Goal: Information Seeking & Learning: Learn about a topic

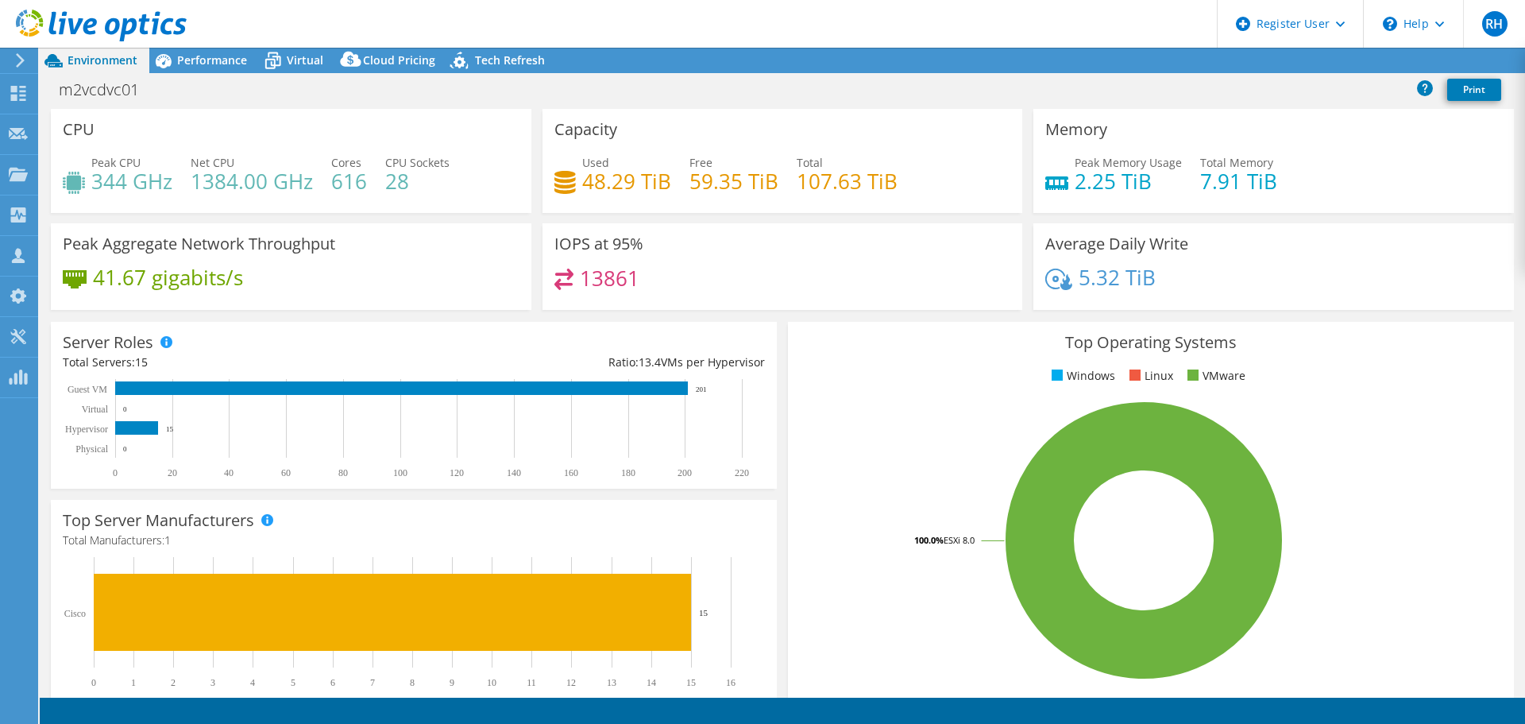
select select "Australia"
select select "AUD"
click at [1232, 65] on link "Reports" at bounding box center [1257, 60] width 76 height 25
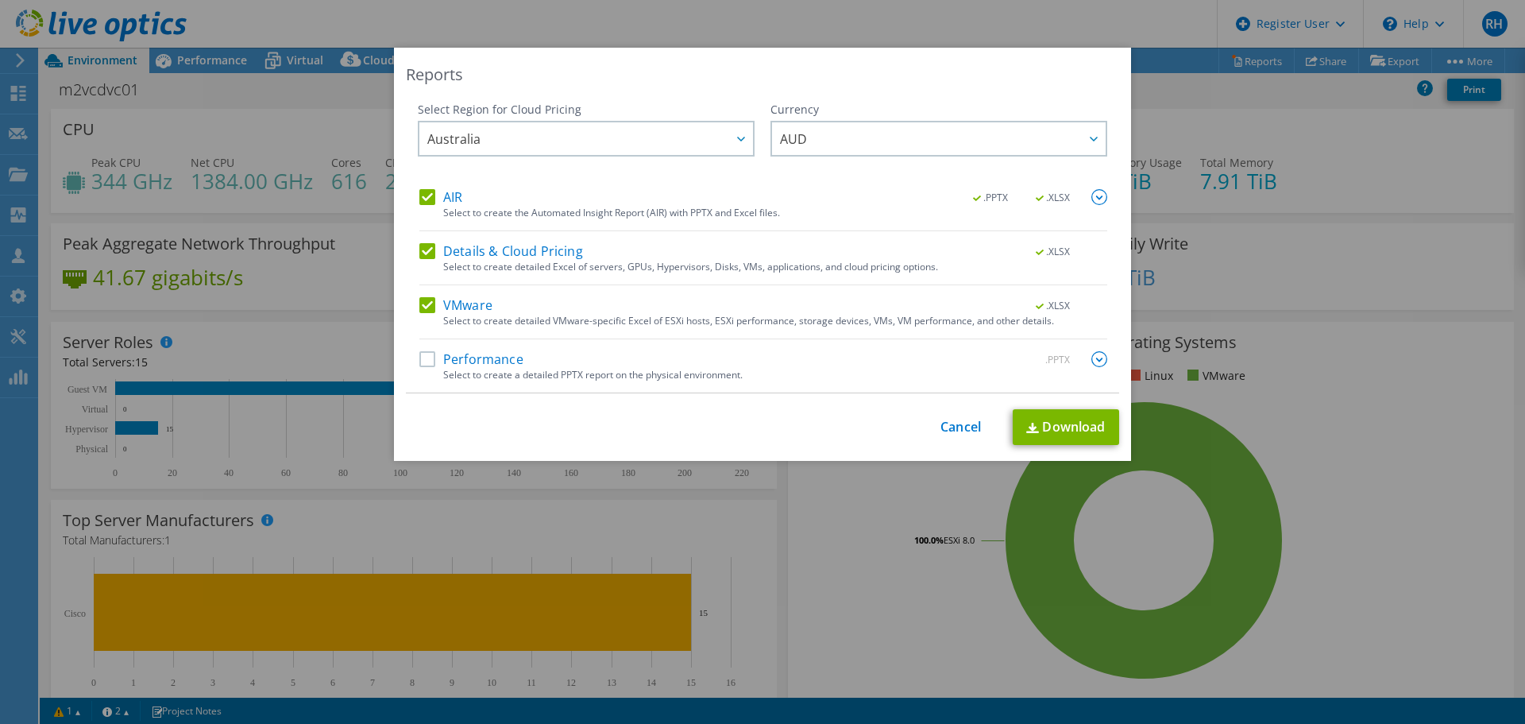
click at [507, 361] on label "Performance" at bounding box center [471, 359] width 104 height 16
click at [0, 0] on input "Performance" at bounding box center [0, 0] width 0 height 0
click at [1069, 437] on link "Download" at bounding box center [1066, 427] width 106 height 36
click at [1389, 366] on div "Reports Select Region for Cloud Pricing Asia Pacific (Hong Kong) Asia Pacific (…" at bounding box center [762, 362] width 1525 height 628
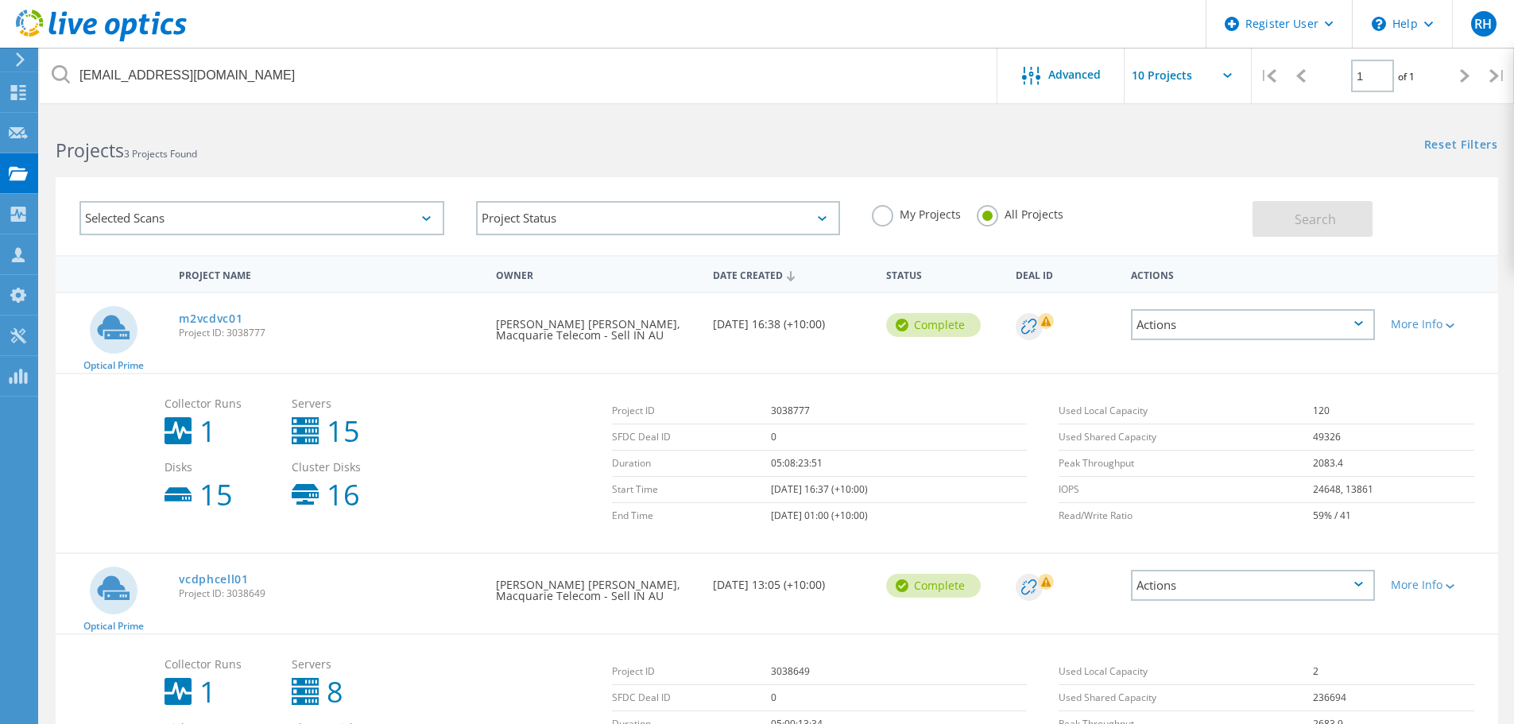
scroll to position [234, 0]
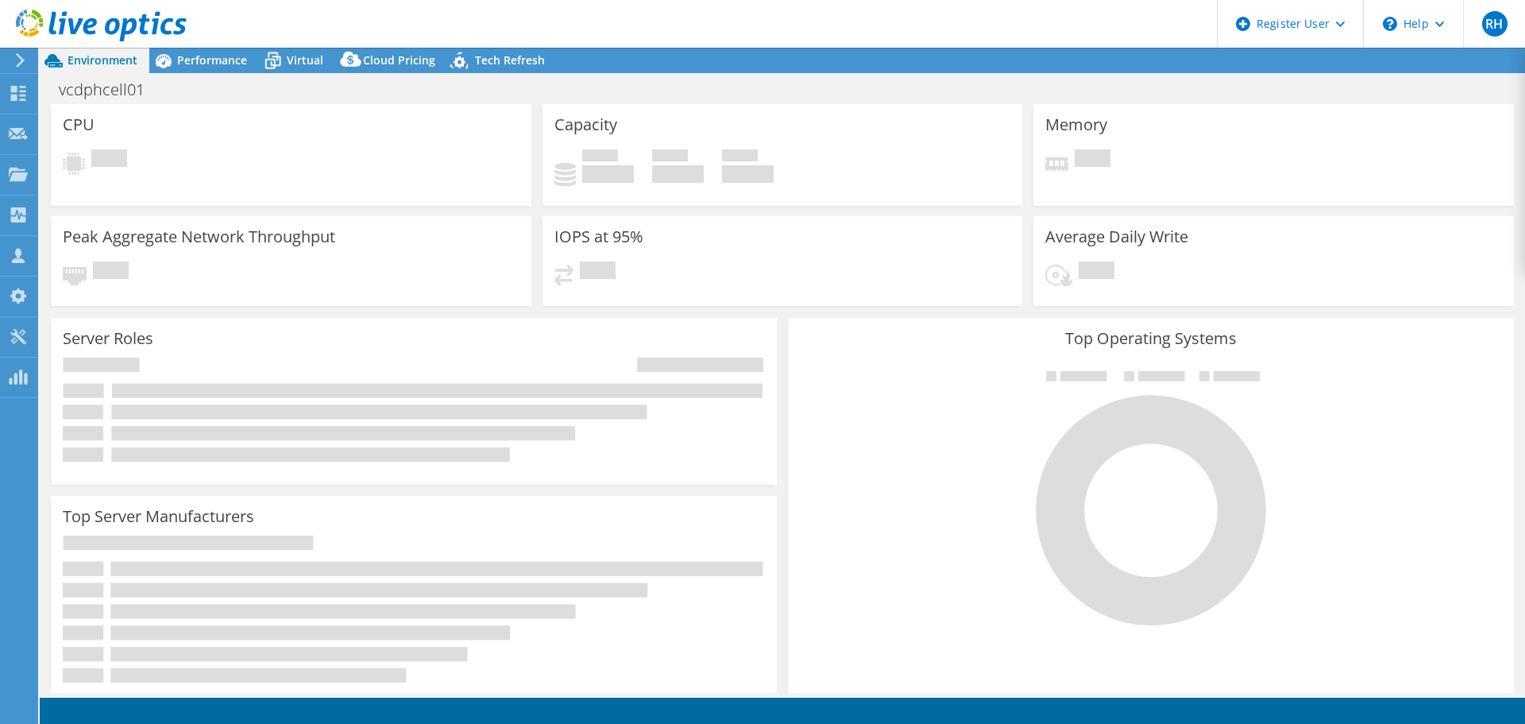
select select "USD"
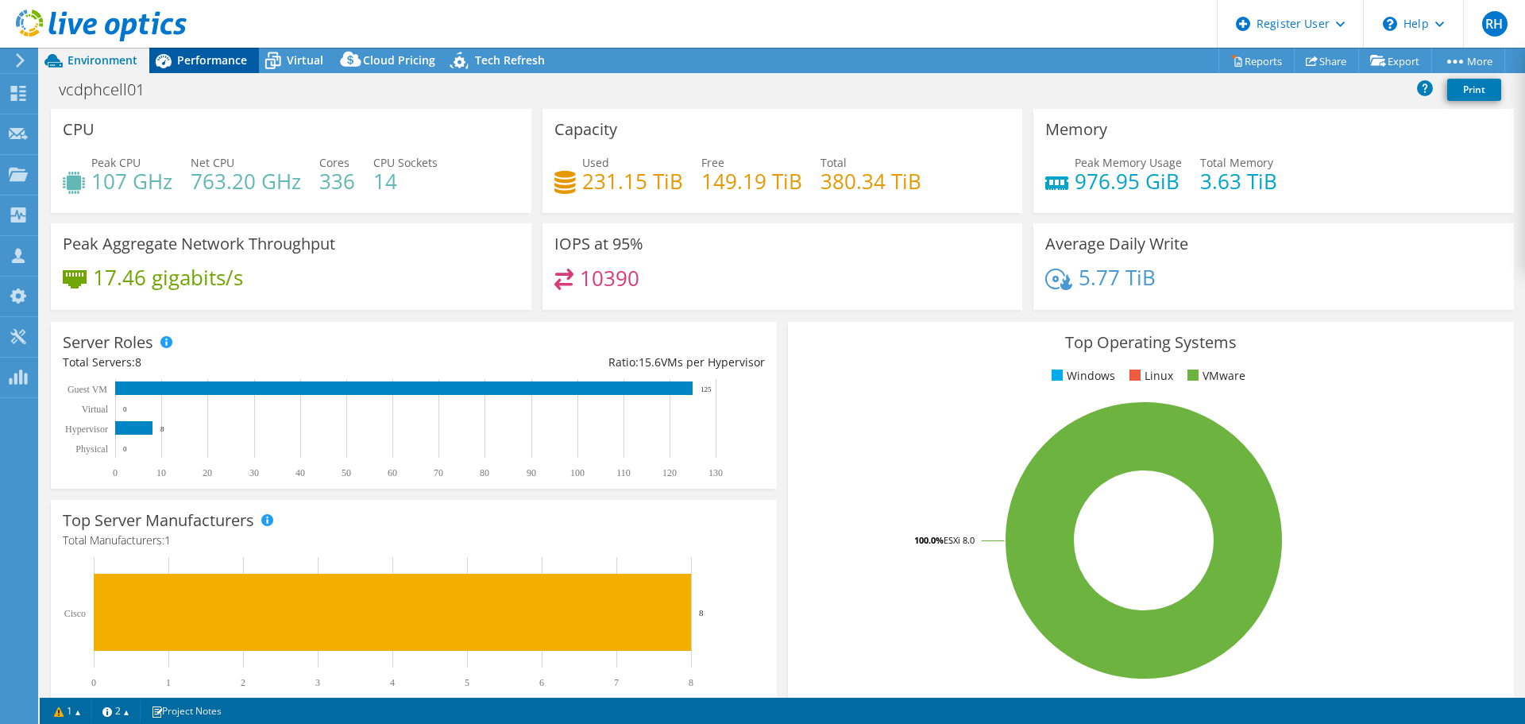
click at [213, 60] on span "Performance" at bounding box center [212, 59] width 70 height 15
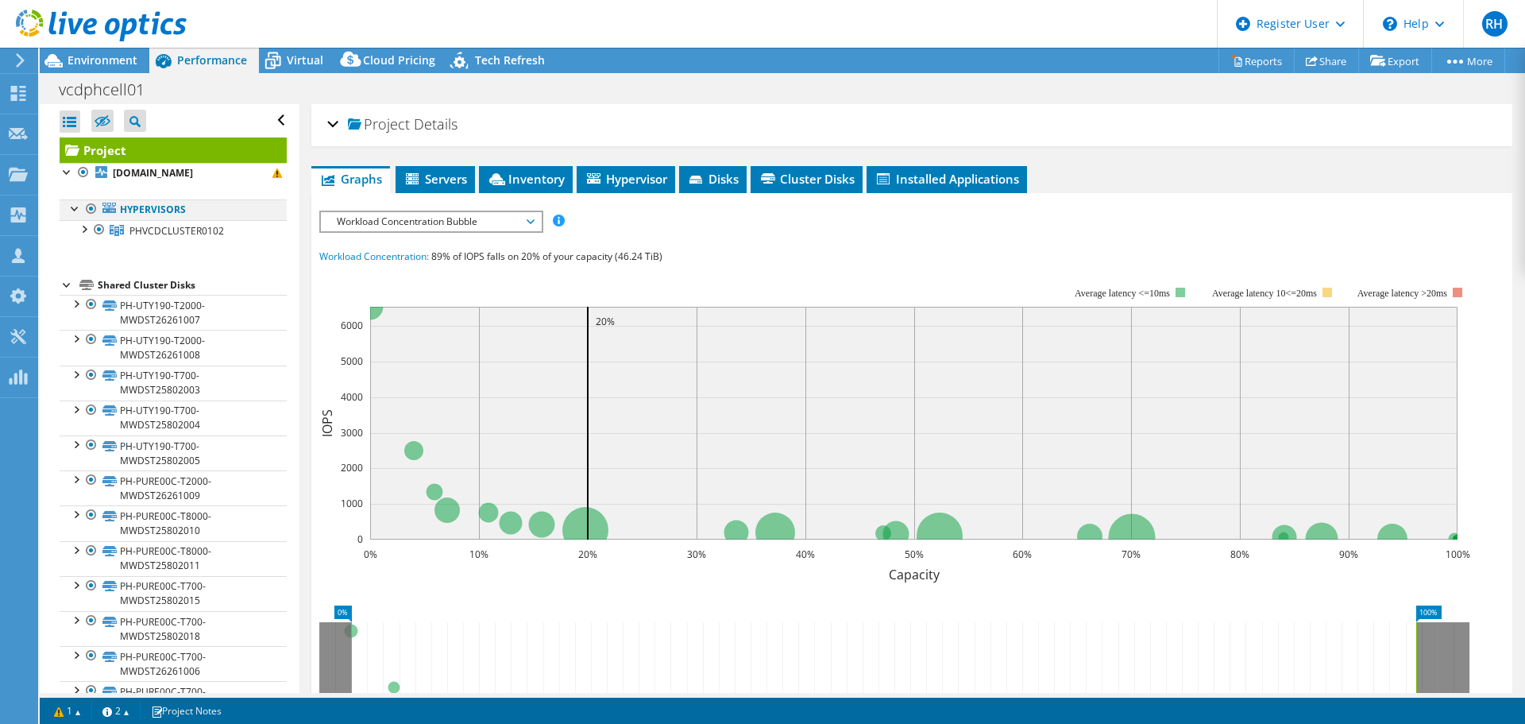
click at [74, 211] on div at bounding box center [76, 207] width 16 height 16
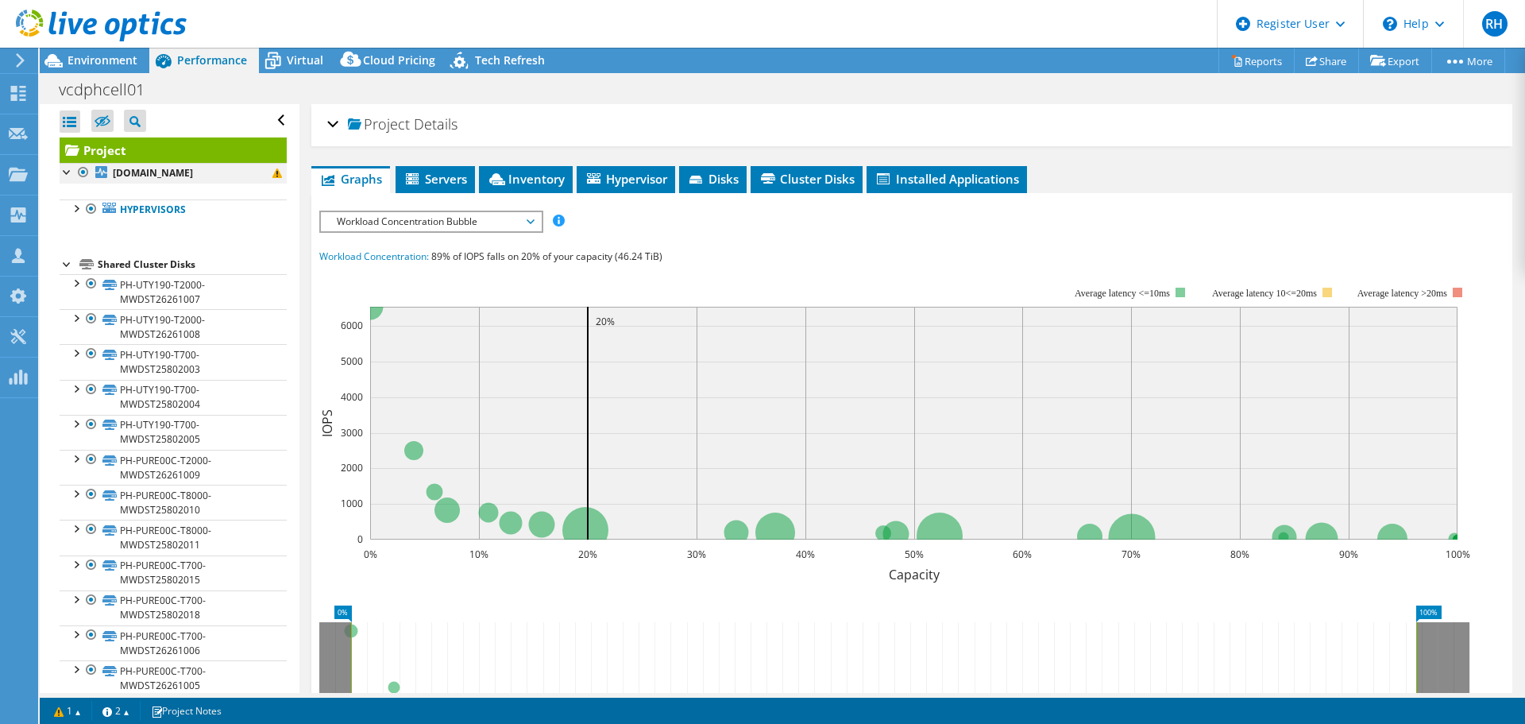
click at [71, 175] on div at bounding box center [68, 171] width 16 height 16
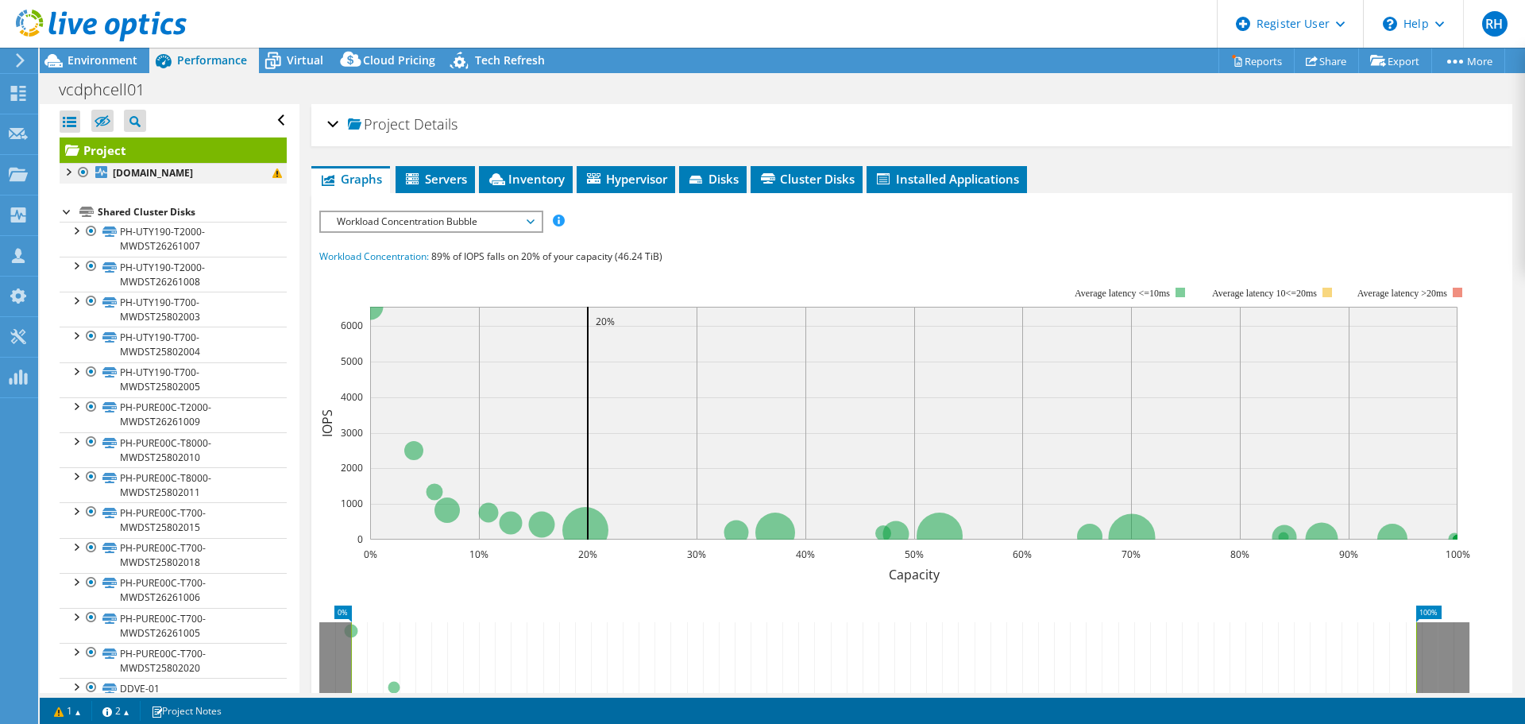
click at [70, 176] on div at bounding box center [68, 171] width 16 height 16
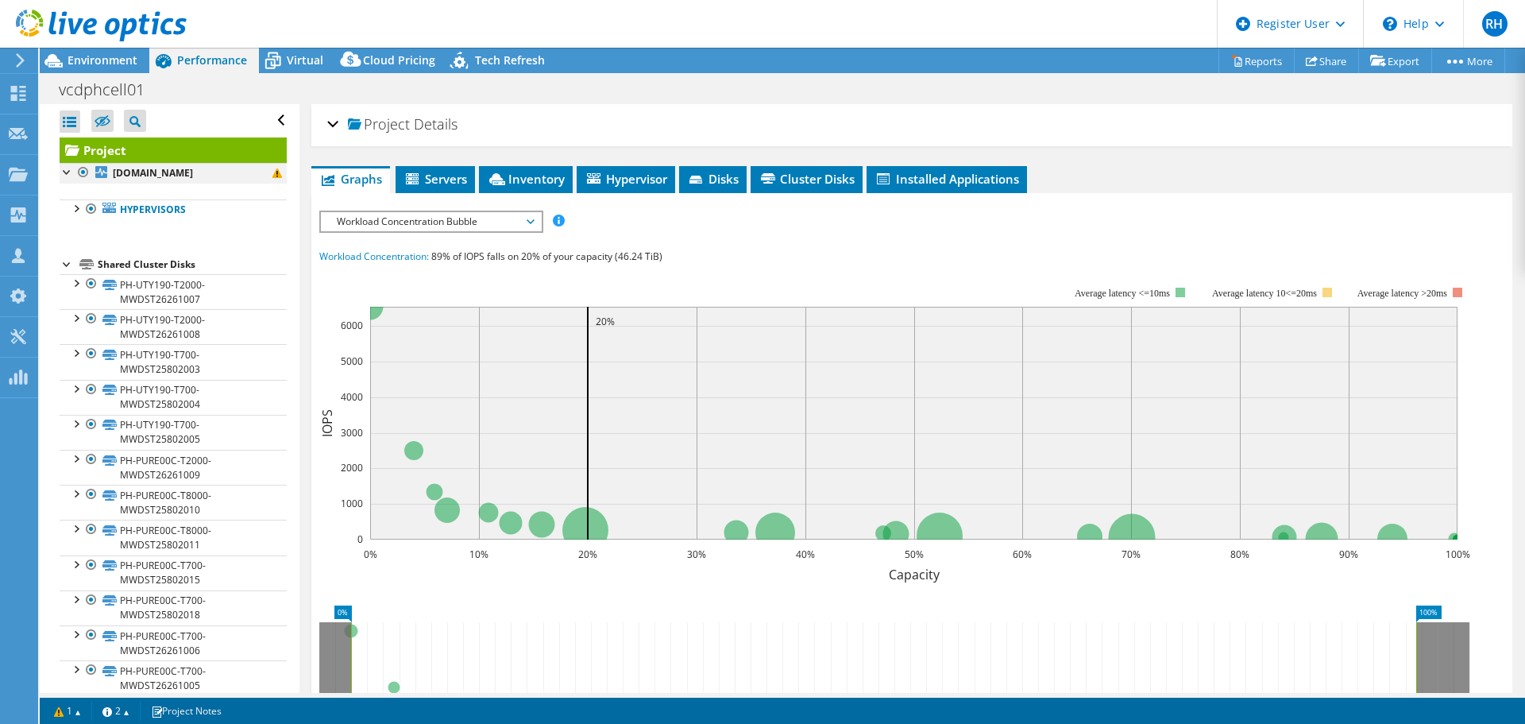
click at [86, 171] on div at bounding box center [83, 172] width 16 height 19
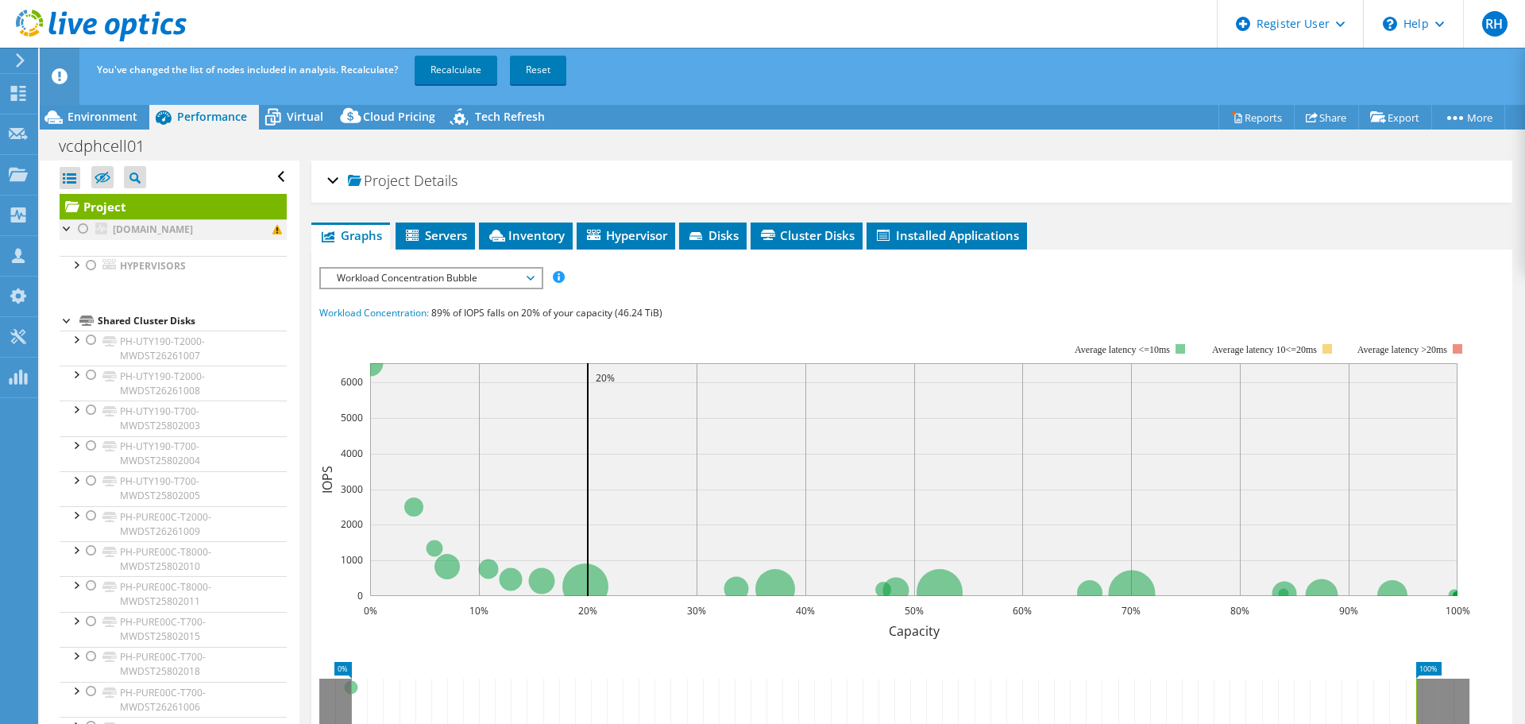
click at [81, 224] on div at bounding box center [83, 228] width 16 height 19
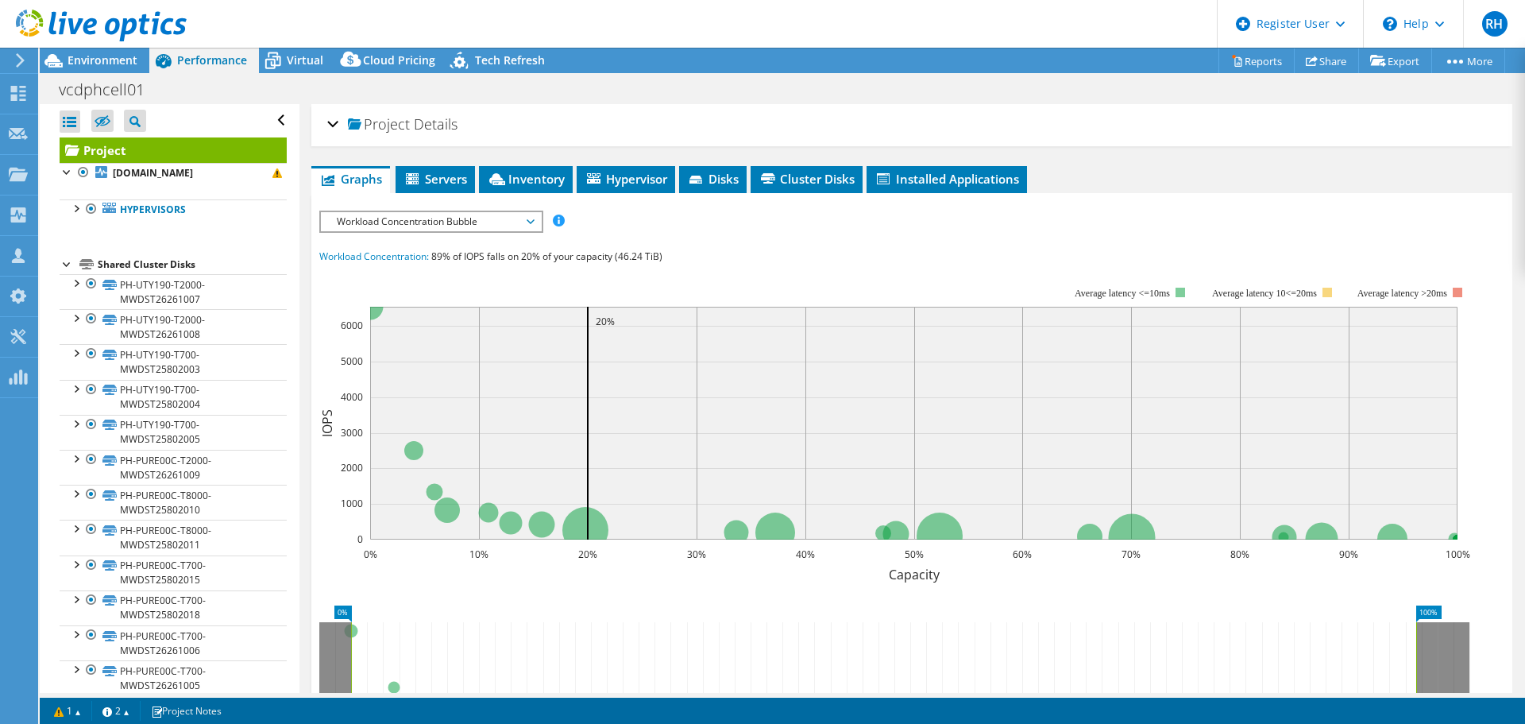
click at [655, 249] on span "89% of IOPS falls on 20% of your capacity (46.24 TiB)" at bounding box center [546, 256] width 231 height 14
click at [443, 184] on span "Servers" at bounding box center [436, 179] width 64 height 16
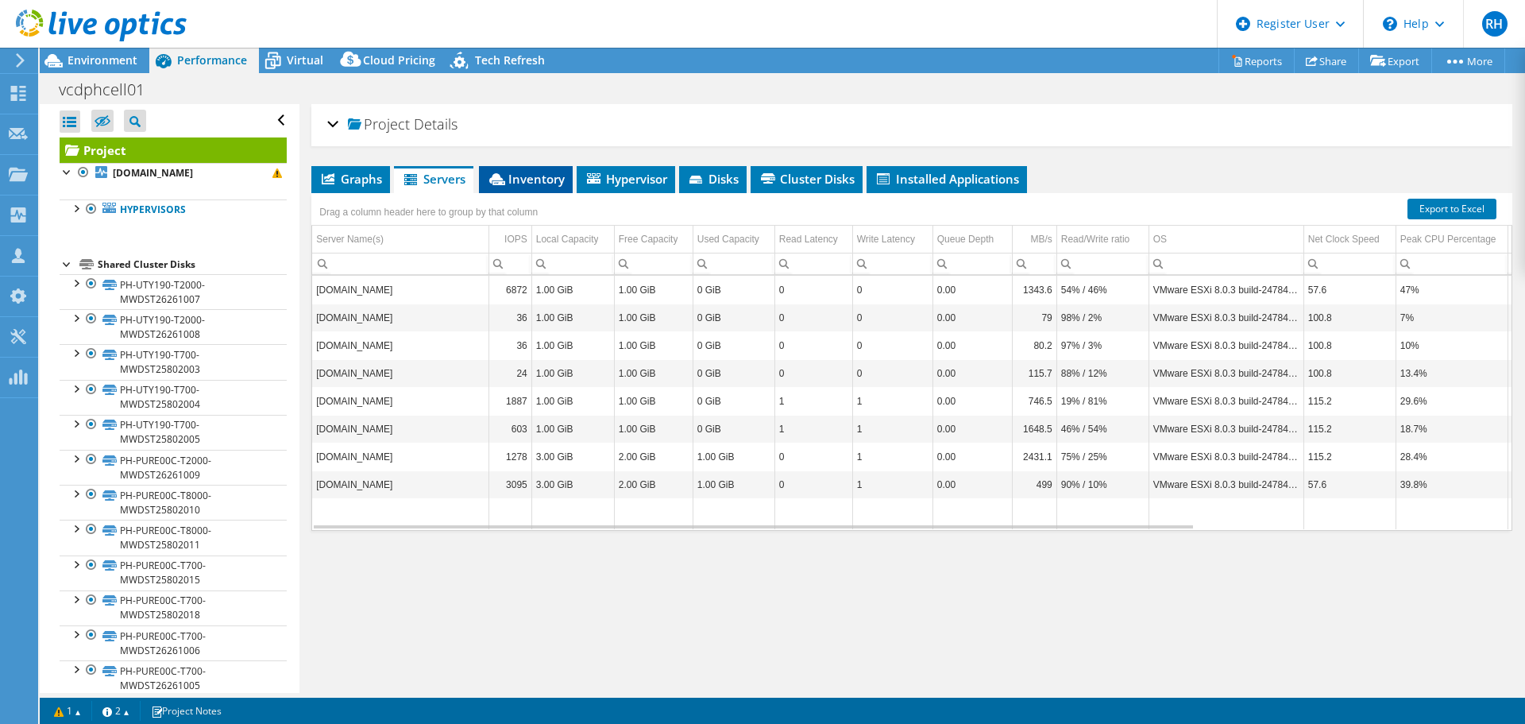
click at [551, 175] on span "Inventory" at bounding box center [526, 179] width 78 height 16
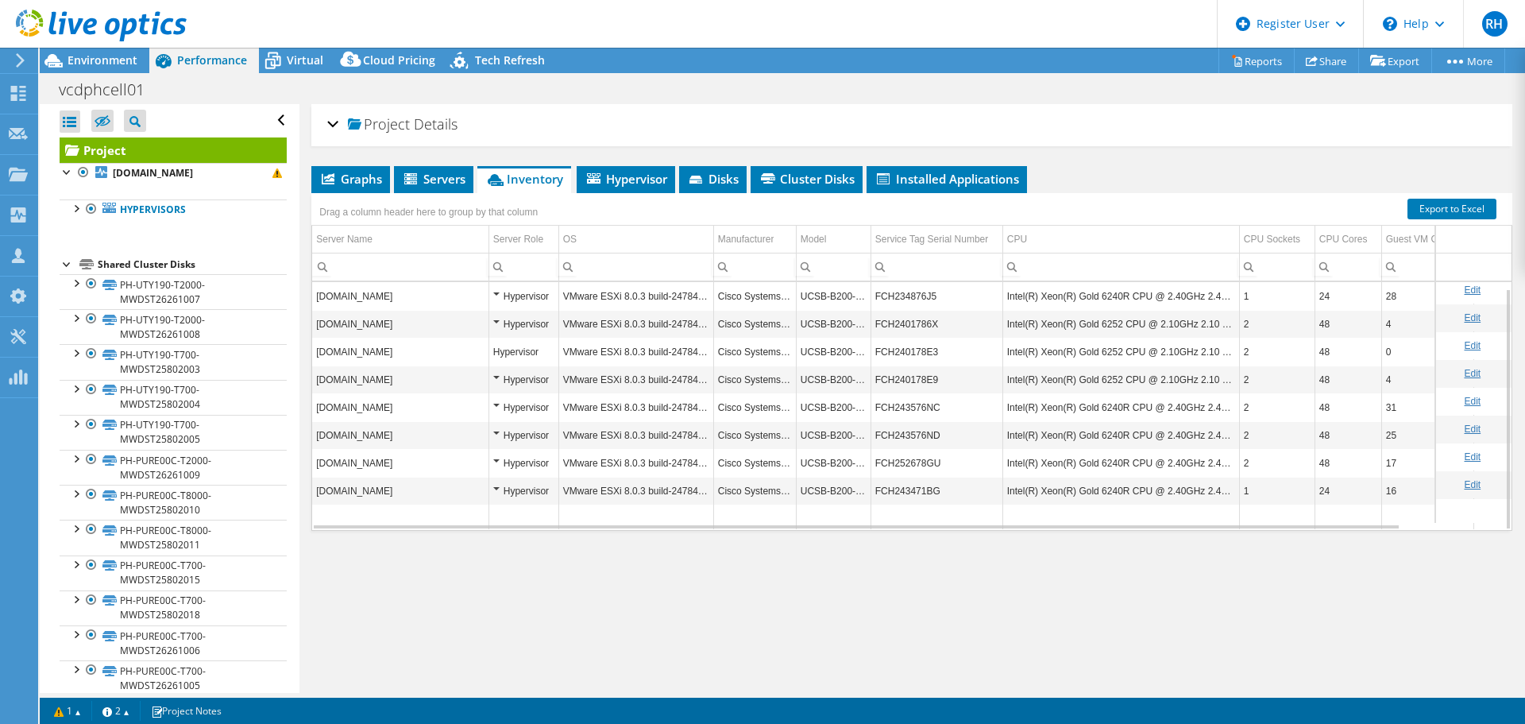
scroll to position [6, 0]
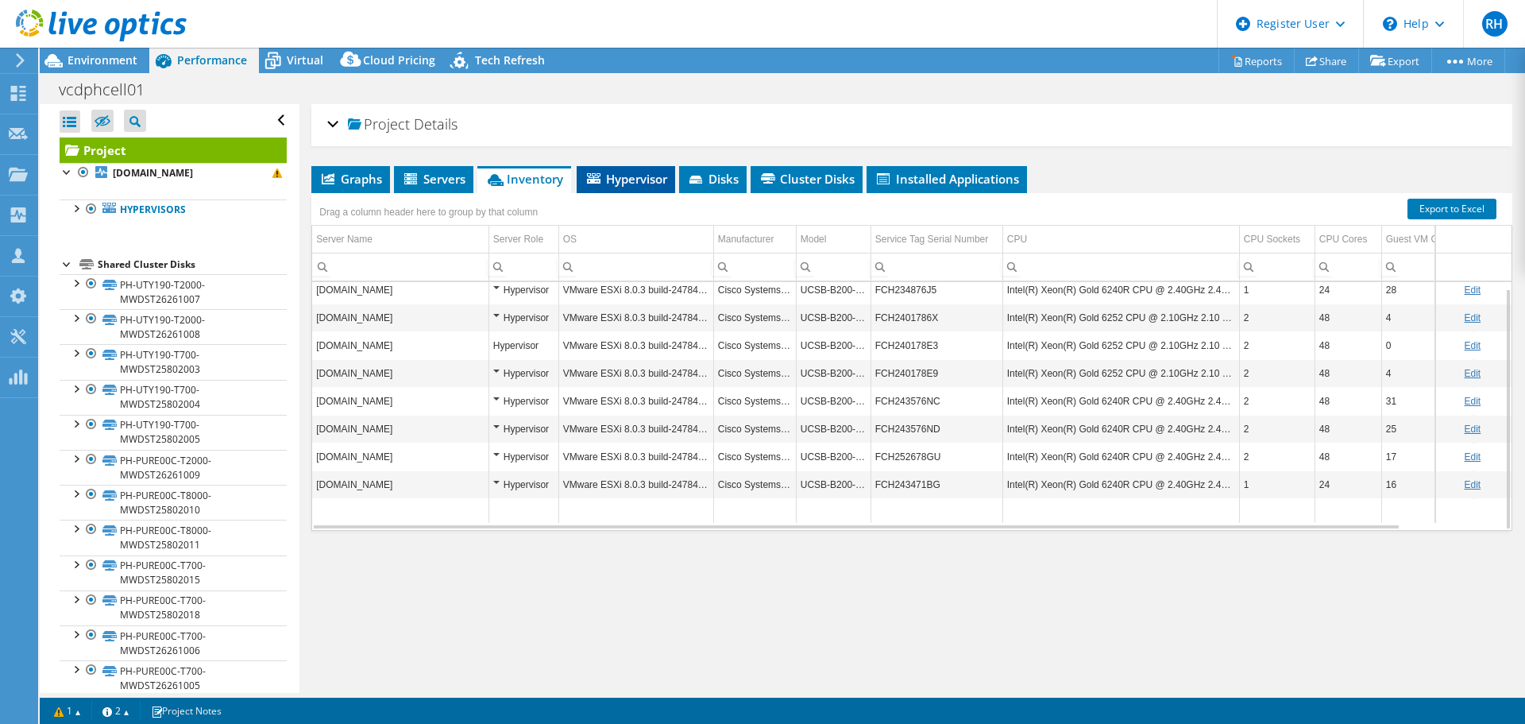
click at [628, 179] on span "Hypervisor" at bounding box center [626, 179] width 83 height 16
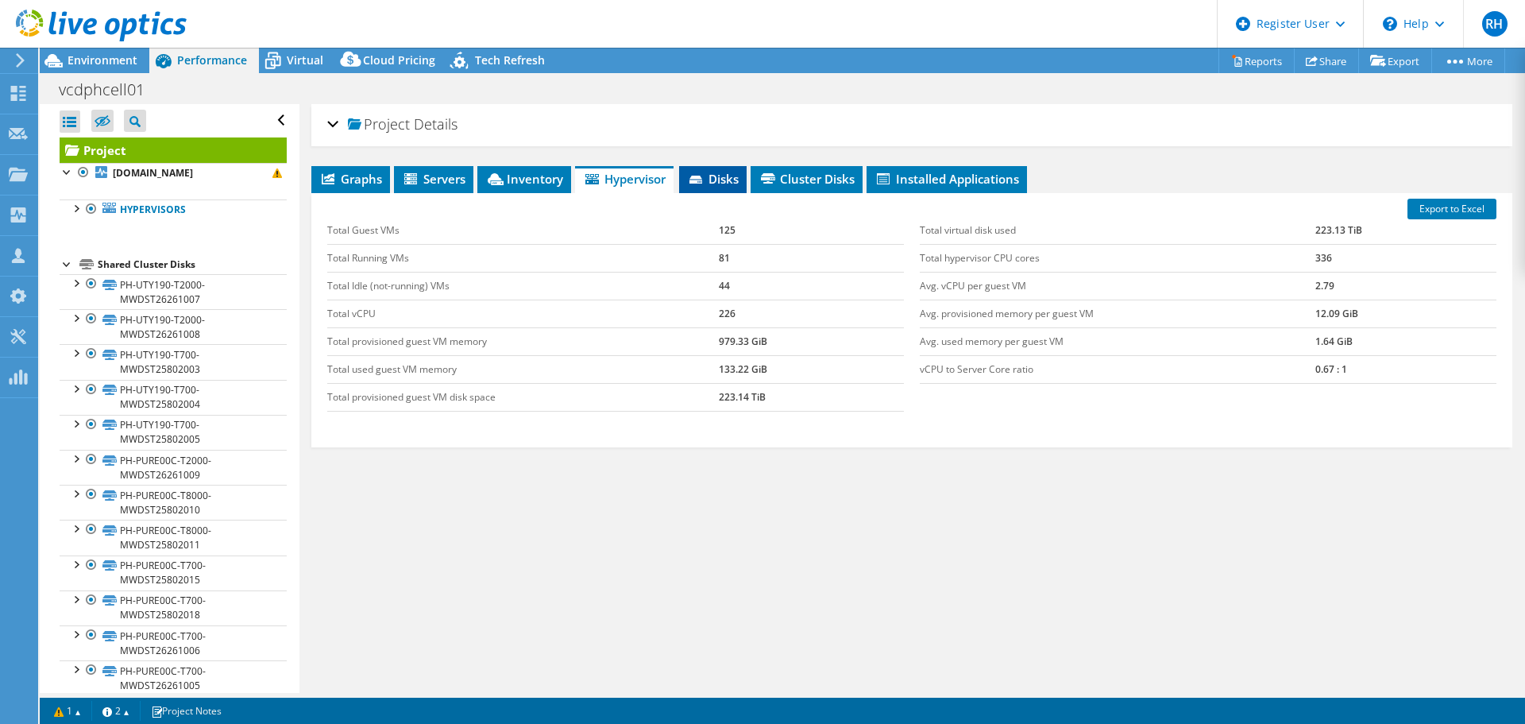
click at [730, 180] on span "Disks" at bounding box center [713, 179] width 52 height 16
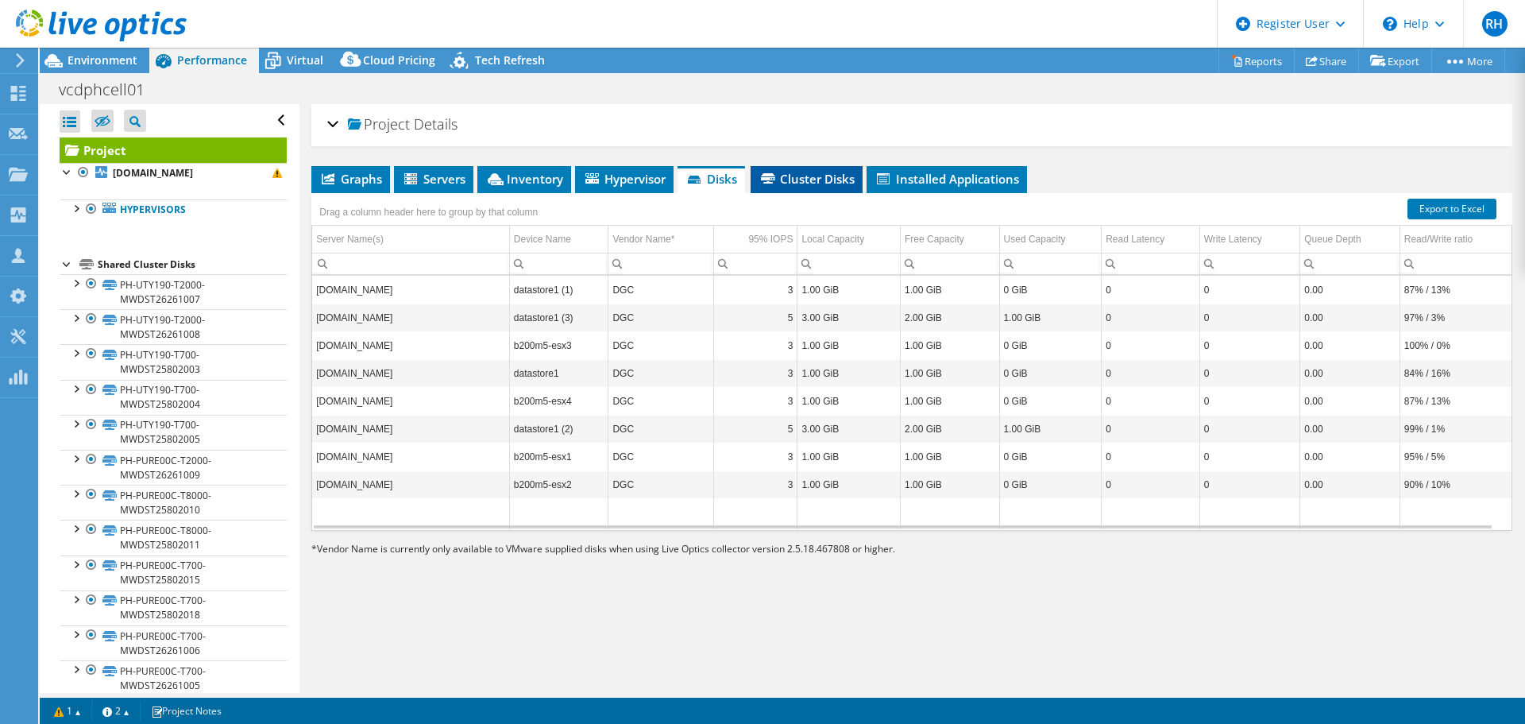
click at [839, 189] on li "Cluster Disks" at bounding box center [807, 179] width 112 height 27
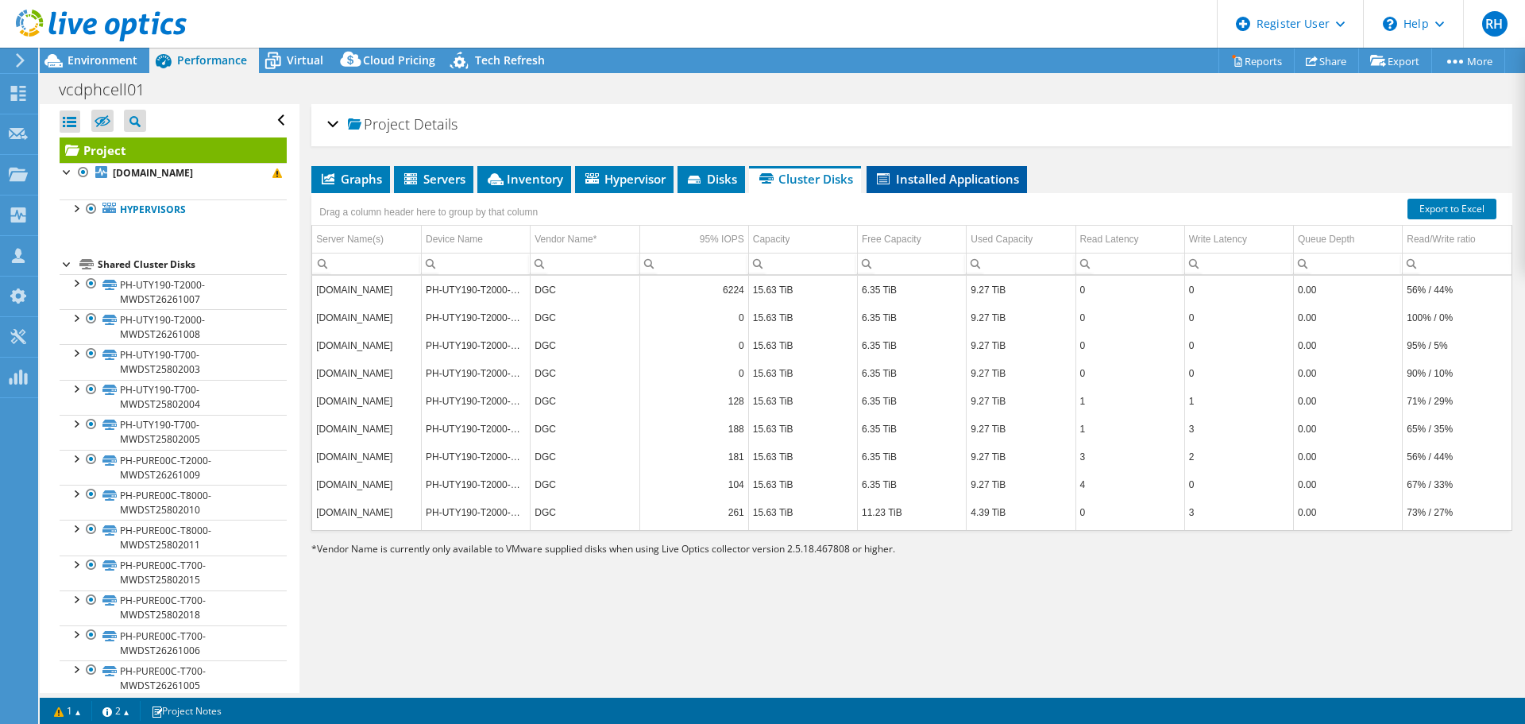
click at [980, 189] on li "Installed Applications" at bounding box center [947, 179] width 160 height 27
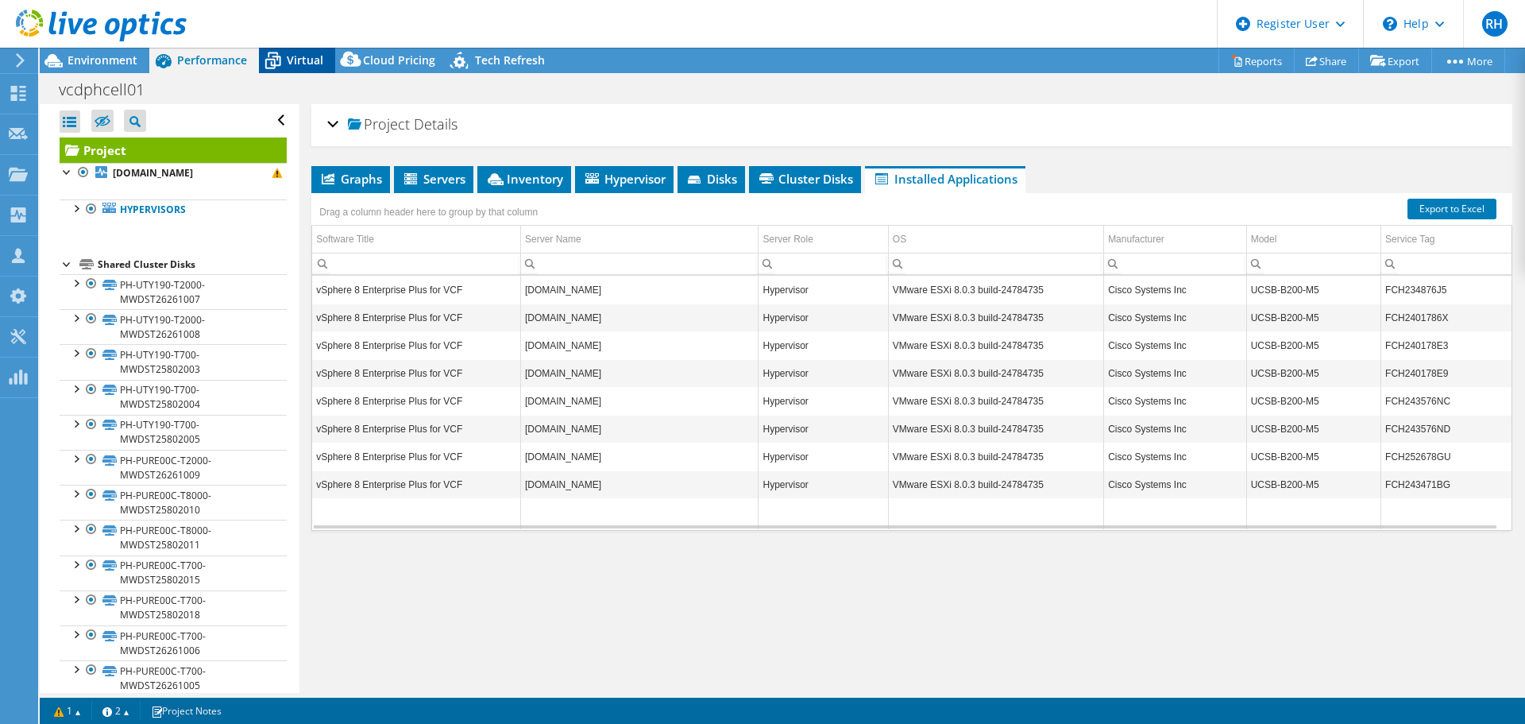
click at [296, 58] on span "Virtual" at bounding box center [305, 59] width 37 height 15
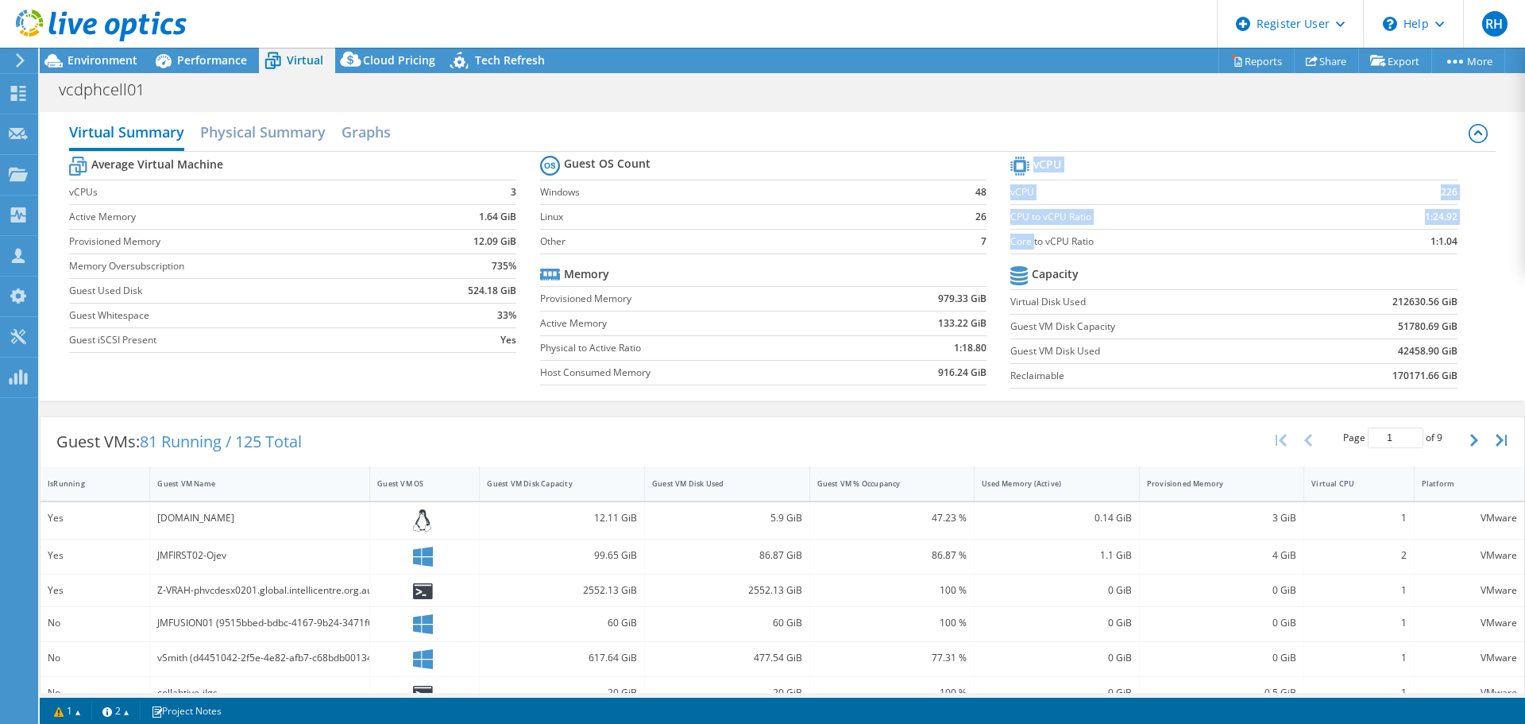
drag, startPoint x: 1026, startPoint y: 242, endPoint x: 1367, endPoint y: 262, distance: 342.2
click at [1462, 240] on section "vCPU vCPU 226 CPU to vCPU Ratio 1:24.92 Core to vCPU Ratio 1:1.04 Capacity Virt…" at bounding box center [1246, 275] width 470 height 244
click at [301, 137] on h2 "Physical Summary" at bounding box center [263, 133] width 126 height 35
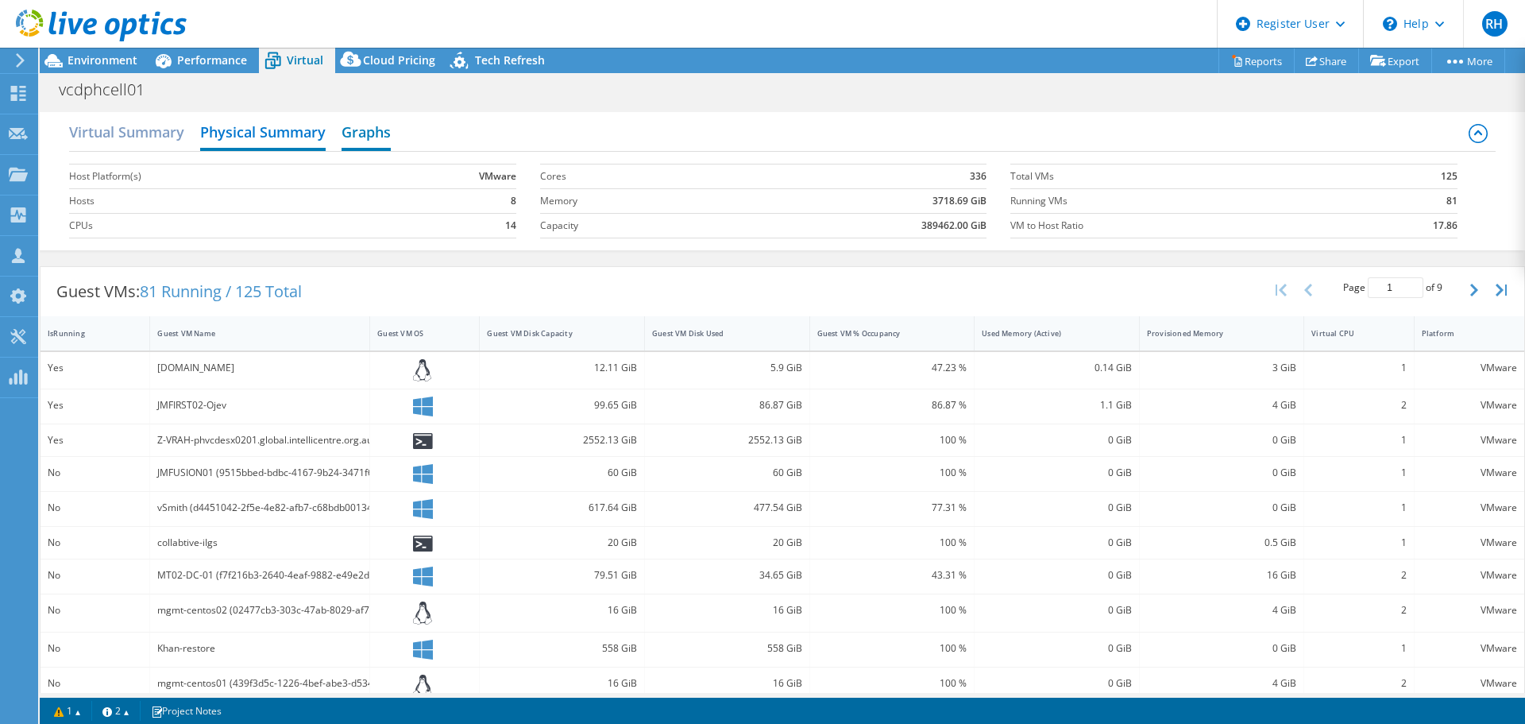
click at [373, 143] on h2 "Graphs" at bounding box center [366, 133] width 49 height 35
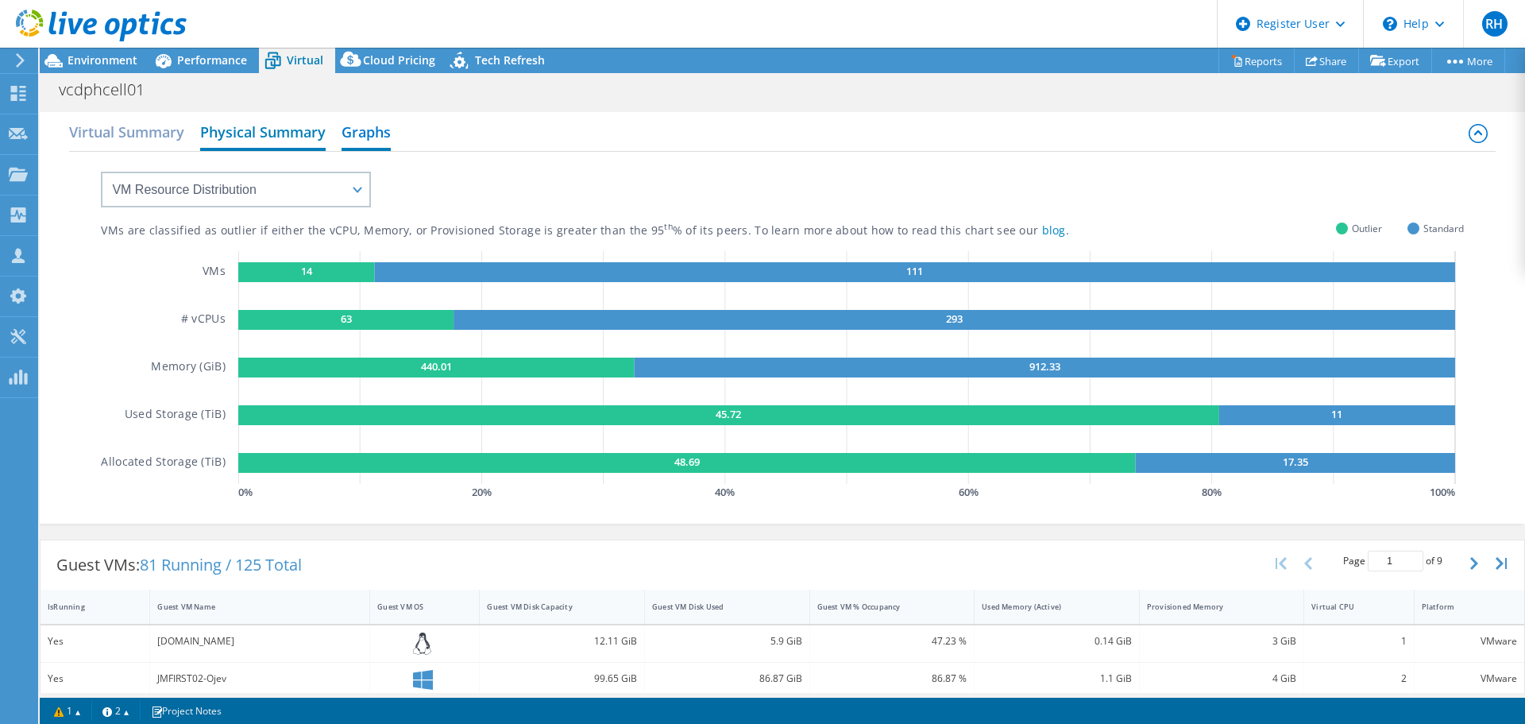
click at [224, 137] on h2 "Physical Summary" at bounding box center [263, 133] width 126 height 35
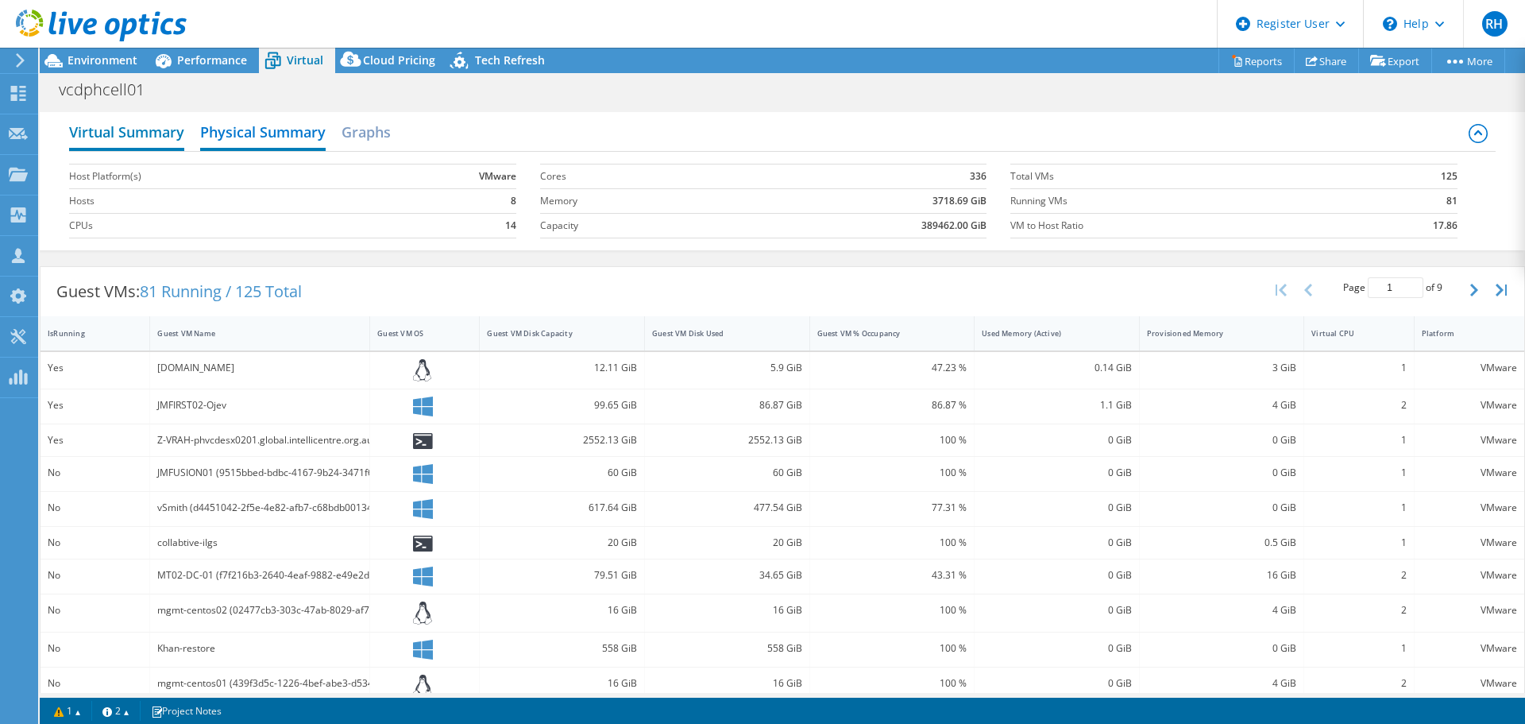
click at [152, 139] on h2 "Virtual Summary" at bounding box center [126, 133] width 115 height 35
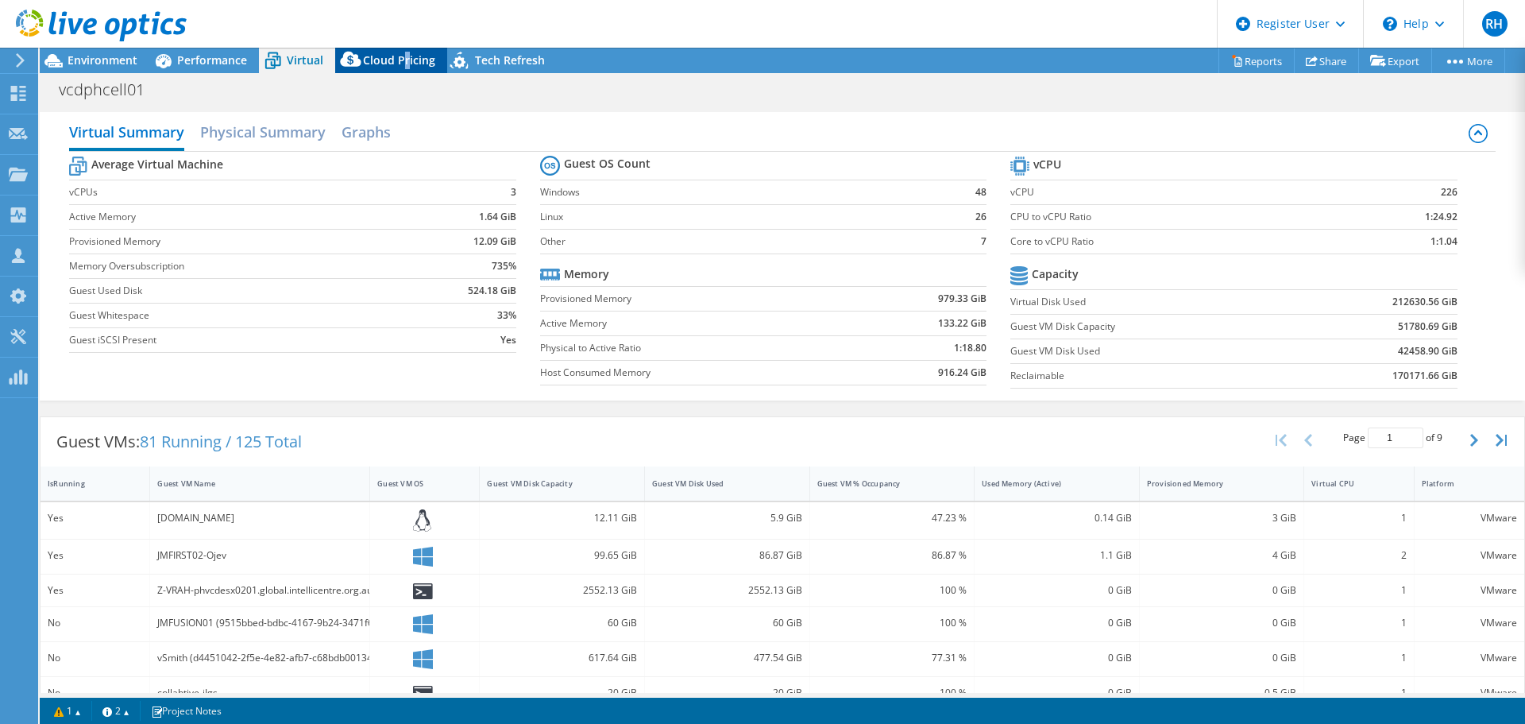
click at [405, 57] on span "Cloud Pricing" at bounding box center [399, 59] width 72 height 15
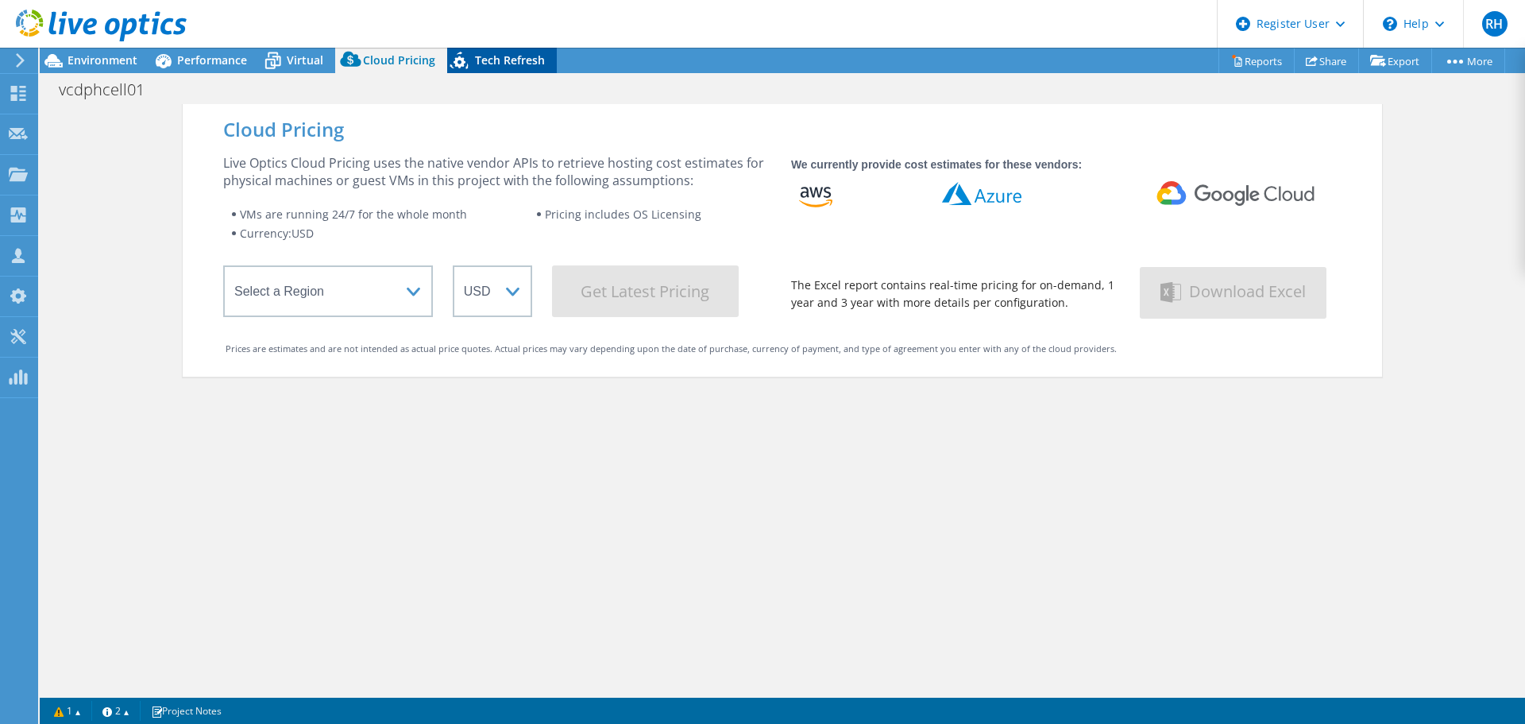
click at [502, 69] on div "Tech Refresh" at bounding box center [502, 60] width 110 height 25
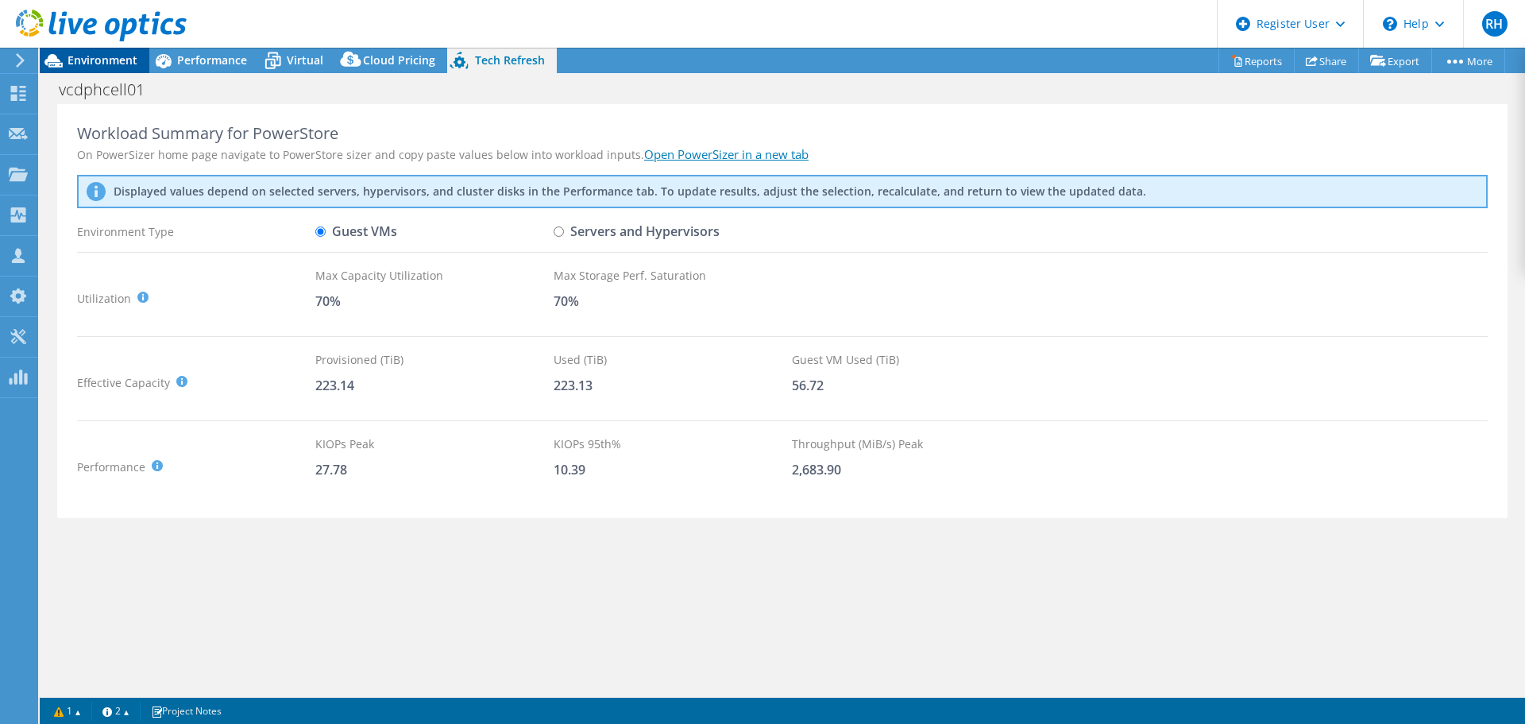
click at [114, 60] on span "Environment" at bounding box center [103, 59] width 70 height 15
